Goal: Check status: Check status

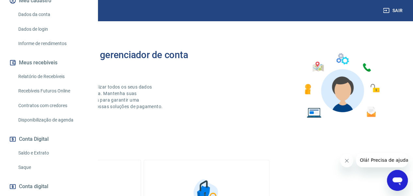
scroll to position [131, 0]
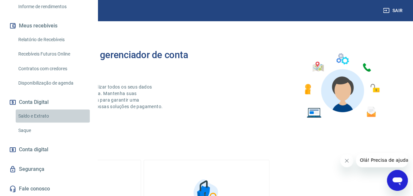
click at [55, 123] on link "Saldo e Extrato" at bounding box center [53, 115] width 74 height 13
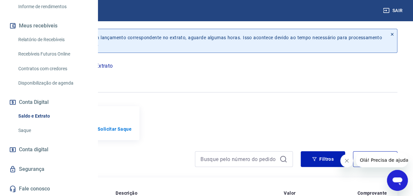
drag, startPoint x: 145, startPoint y: 132, endPoint x: 175, endPoint y: 135, distance: 30.5
click at [83, 132] on h5 "R$ 1.757,21" at bounding box center [60, 127] width 46 height 10
copy h5 "1.757,21"
